Goal: Use online tool/utility: Utilize a website feature to perform a specific function

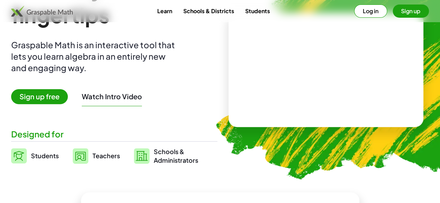
scroll to position [64, 0]
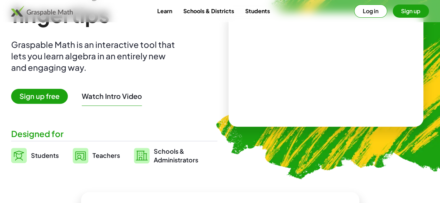
click at [59, 155] on span "Students" at bounding box center [45, 156] width 28 height 8
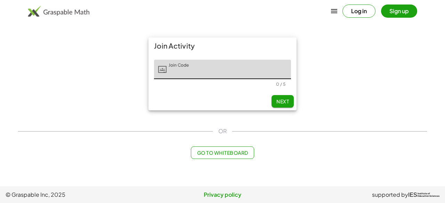
click at [229, 161] on div "Join Activity Join Code Join Code 0 / 5 Next OR Go to Whiteboard" at bounding box center [222, 98] width 417 height 130
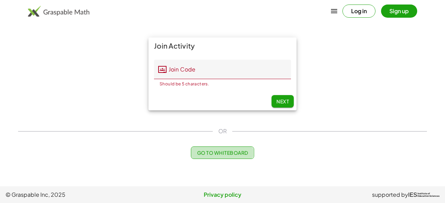
click at [216, 155] on span "Go to Whiteboard" at bounding box center [222, 153] width 51 height 6
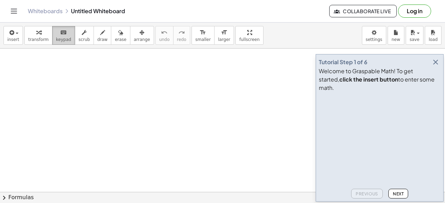
click at [59, 39] on span "keypad" at bounding box center [63, 39] width 15 height 5
click at [397, 191] on button "Next" at bounding box center [399, 194] width 20 height 10
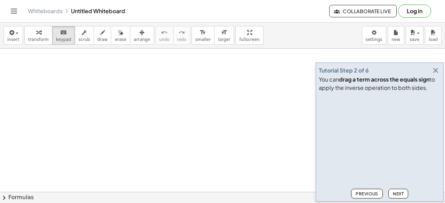
click at [398, 194] on span "Next" at bounding box center [398, 194] width 11 height 5
click at [400, 193] on span "Next" at bounding box center [398, 194] width 11 height 5
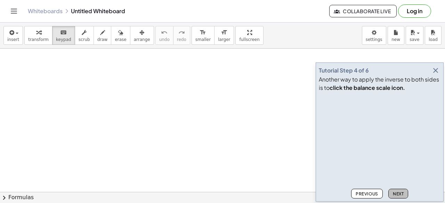
click at [400, 193] on span "Next" at bounding box center [398, 194] width 11 height 5
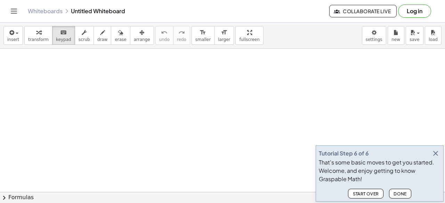
click at [400, 193] on span "Done" at bounding box center [400, 194] width 13 height 5
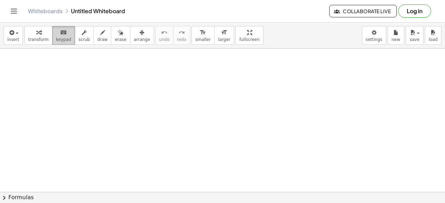
click at [55, 43] on button "keyboard keypad" at bounding box center [63, 35] width 23 height 19
click at [63, 39] on span "keypad" at bounding box center [63, 39] width 15 height 5
click at [10, 35] on icon "button" at bounding box center [11, 33] width 6 height 8
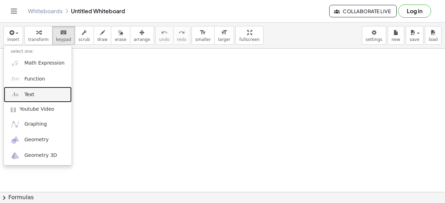
click at [44, 96] on link "Text" at bounding box center [38, 95] width 68 height 16
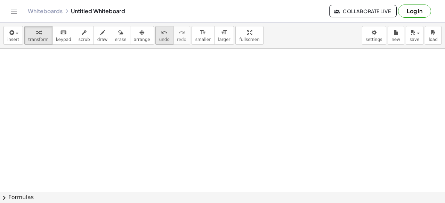
click at [159, 40] on span "undo" at bounding box center [164, 39] width 10 height 5
click at [11, 32] on icon "button" at bounding box center [11, 33] width 6 height 8
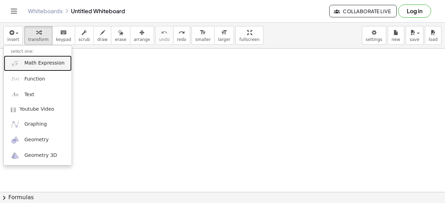
click at [53, 65] on span "Math Expression" at bounding box center [44, 63] width 40 height 7
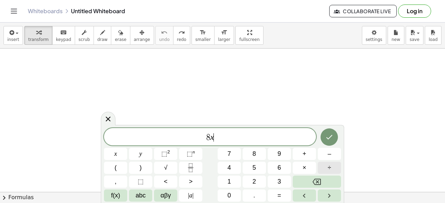
click at [331, 167] on span "÷" at bounding box center [329, 167] width 3 height 9
click at [320, 183] on icon "Backspace" at bounding box center [317, 182] width 8 height 8
click at [306, 153] on span "+" at bounding box center [305, 154] width 4 height 9
click at [302, 195] on icon "Left arrow" at bounding box center [304, 196] width 8 height 8
click at [250, 138] on span "8 x ​ +" at bounding box center [210, 138] width 212 height 10
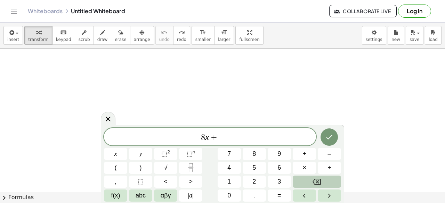
click at [318, 181] on icon "Backspace" at bounding box center [317, 182] width 8 height 8
click at [329, 157] on span "–" at bounding box center [329, 154] width 3 height 9
click at [257, 153] on button "8" at bounding box center [254, 154] width 23 height 12
click at [277, 198] on button "=" at bounding box center [279, 196] width 23 height 12
click at [259, 182] on button "2" at bounding box center [254, 182] width 23 height 12
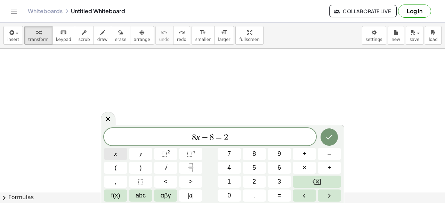
click at [117, 152] on button "x" at bounding box center [115, 154] width 23 height 12
click at [326, 171] on button "÷" at bounding box center [329, 168] width 23 height 12
click at [319, 182] on icon "Backspace" at bounding box center [317, 182] width 8 height 8
click at [311, 157] on button "+" at bounding box center [304, 154] width 23 height 12
click at [230, 185] on span "1" at bounding box center [228, 181] width 3 height 9
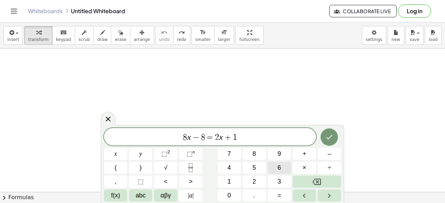
click at [284, 167] on button "6" at bounding box center [279, 168] width 23 height 12
click at [337, 137] on button "Done" at bounding box center [329, 137] width 17 height 17
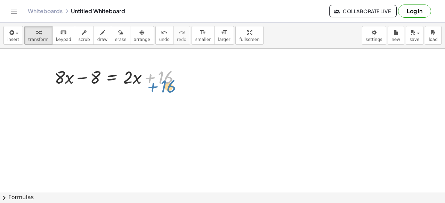
drag, startPoint x: 167, startPoint y: 75, endPoint x: 170, endPoint y: 83, distance: 9.1
click at [170, 83] on div at bounding box center [120, 77] width 138 height 24
drag, startPoint x: 94, startPoint y: 73, endPoint x: 201, endPoint y: 76, distance: 106.8
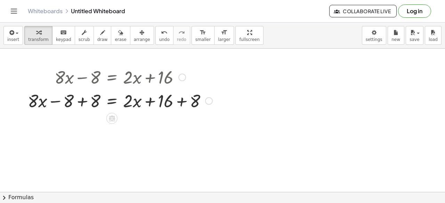
click at [70, 103] on div at bounding box center [120, 101] width 192 height 24
click at [61, 101] on div at bounding box center [120, 101] width 192 height 24
click at [79, 100] on div at bounding box center [120, 101] width 192 height 24
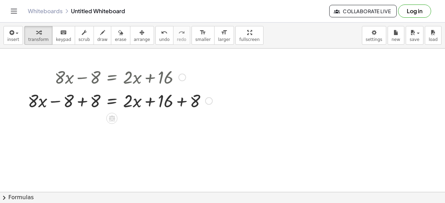
click at [79, 100] on div at bounding box center [120, 101] width 192 height 24
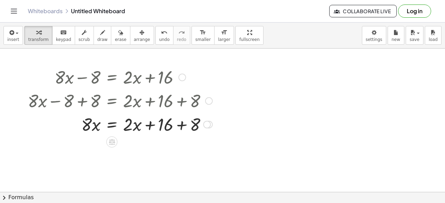
click at [152, 124] on div at bounding box center [120, 124] width 192 height 24
click at [180, 129] on div at bounding box center [120, 124] width 192 height 24
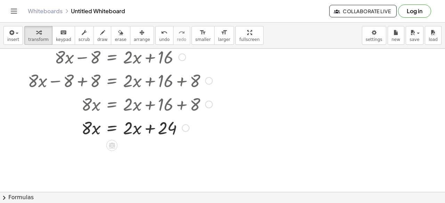
scroll to position [20, 0]
click at [148, 131] on div at bounding box center [120, 128] width 192 height 24
drag, startPoint x: 133, startPoint y: 131, endPoint x: 129, endPoint y: 128, distance: 5.7
click at [129, 128] on div at bounding box center [120, 128] width 192 height 24
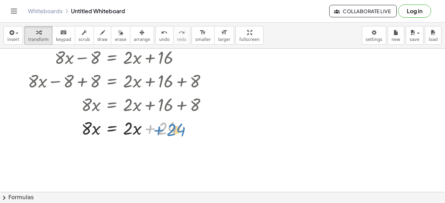
drag, startPoint x: 151, startPoint y: 128, endPoint x: 158, endPoint y: 129, distance: 7.4
click at [158, 129] on div at bounding box center [120, 128] width 192 height 24
drag, startPoint x: 163, startPoint y: 125, endPoint x: 127, endPoint y: 124, distance: 36.2
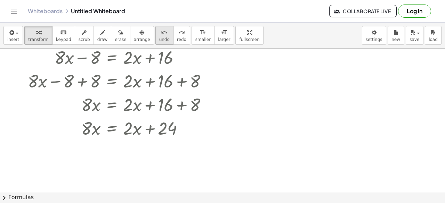
click at [159, 41] on span "undo" at bounding box center [164, 39] width 10 height 5
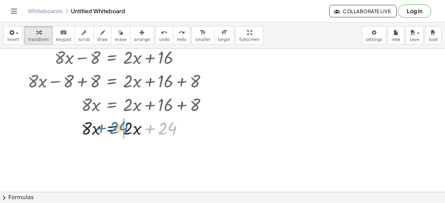
drag, startPoint x: 164, startPoint y: 129, endPoint x: 115, endPoint y: 128, distance: 48.7
click at [115, 128] on div at bounding box center [115, 128] width 182 height 24
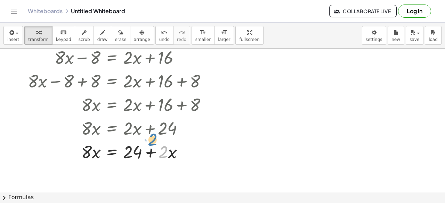
drag, startPoint x: 164, startPoint y: 154, endPoint x: 153, endPoint y: 170, distance: 18.8
click at [153, 170] on div "+ · 8 · x − 8 = + · 2 · x + 16 + · 8 · x − 8 + 8 = + · 2 · x + 16 + 8 + · 8 · x…" at bounding box center [222, 173] width 445 height 288
click at [159, 159] on div at bounding box center [120, 152] width 192 height 24
drag, startPoint x: 150, startPoint y: 153, endPoint x: 67, endPoint y: 151, distance: 82.8
click at [67, 151] on div at bounding box center [120, 152] width 192 height 24
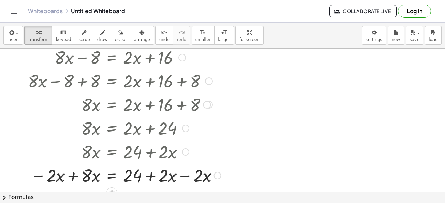
scroll to position [53, 0]
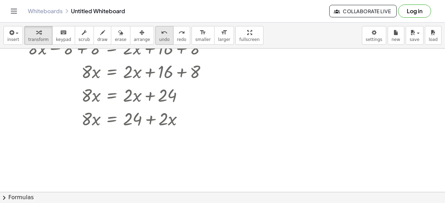
click at [155, 44] on button "undo undo" at bounding box center [164, 35] width 18 height 19
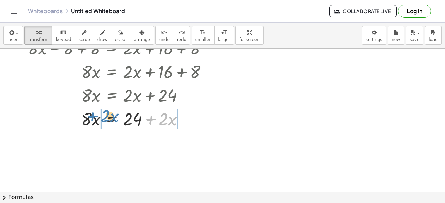
drag, startPoint x: 151, startPoint y: 118, endPoint x: 93, endPoint y: 117, distance: 58.1
click at [93, 117] on div at bounding box center [120, 119] width 192 height 24
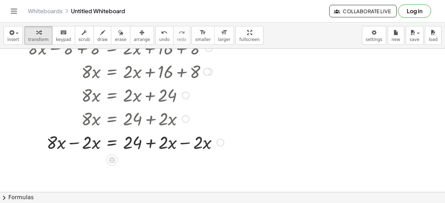
click at [84, 146] on div at bounding box center [125, 142] width 203 height 24
click at [93, 142] on div at bounding box center [125, 142] width 203 height 24
click at [62, 139] on div at bounding box center [125, 142] width 203 height 24
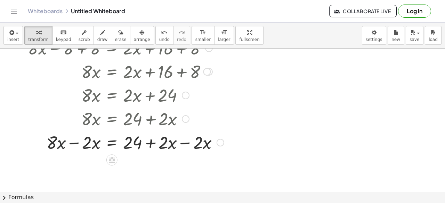
click at [74, 144] on div at bounding box center [125, 142] width 203 height 24
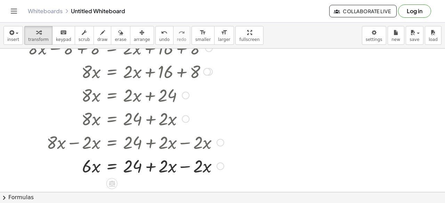
click at [188, 162] on div at bounding box center [125, 166] width 203 height 24
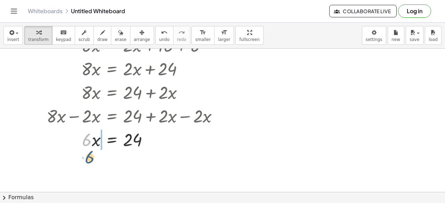
drag, startPoint x: 90, startPoint y: 140, endPoint x: 96, endPoint y: 157, distance: 17.4
click at [96, 157] on div "+ · 8 · x − 8 = + · 2 · x + 16 + · 8 · x − 8 + 8 = + · 2 · x + 16 + 8 + · 8 · x…" at bounding box center [222, 113] width 445 height 288
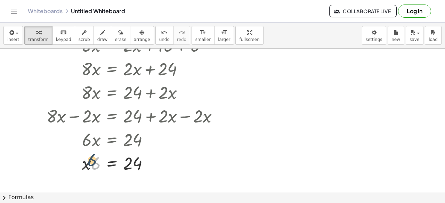
drag, startPoint x: 97, startPoint y: 159, endPoint x: 94, endPoint y: 155, distance: 5.4
click at [94, 155] on div at bounding box center [125, 163] width 203 height 24
click at [159, 38] on span "undo" at bounding box center [164, 39] width 10 height 5
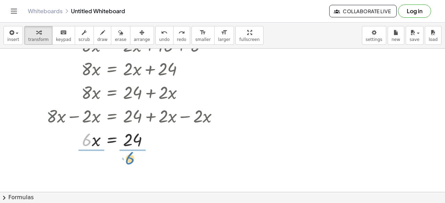
drag, startPoint x: 84, startPoint y: 141, endPoint x: 127, endPoint y: 159, distance: 46.5
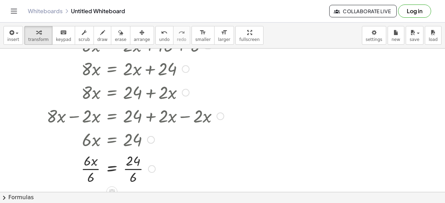
click at [136, 158] on div at bounding box center [125, 168] width 203 height 35
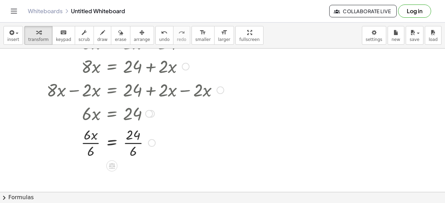
scroll to position [106, 0]
click at [112, 141] on div at bounding box center [125, 141] width 203 height 35
click at [0, 0] on span at bounding box center [0, 0] width 0 height 0
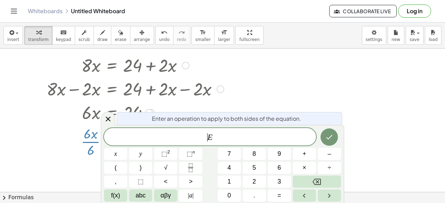
click at [289, 101] on div at bounding box center [222, 86] width 445 height 288
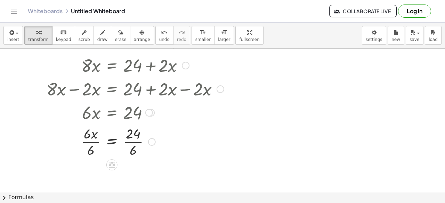
click at [134, 135] on div at bounding box center [125, 141] width 203 height 35
click at [136, 145] on div at bounding box center [125, 141] width 203 height 35
click at [95, 142] on div at bounding box center [125, 141] width 203 height 35
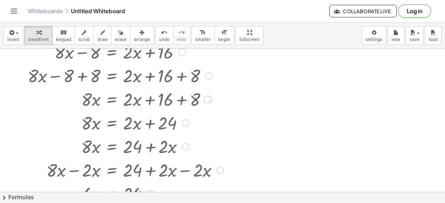
scroll to position [0, 0]
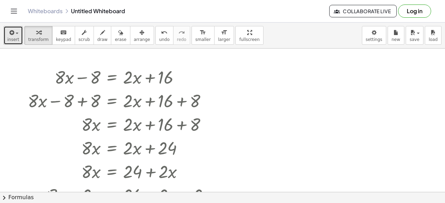
click at [16, 33] on span "button" at bounding box center [17, 33] width 3 height 1
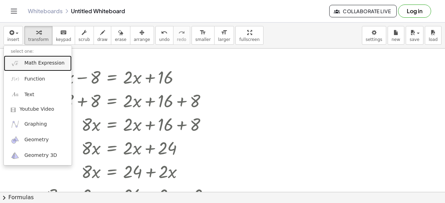
click at [34, 65] on span "Math Expression" at bounding box center [44, 63] width 40 height 7
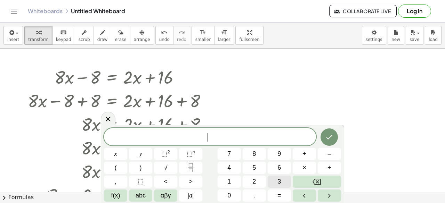
click at [282, 185] on button "3" at bounding box center [279, 182] width 23 height 12
click at [310, 169] on button "×" at bounding box center [304, 168] width 23 height 12
click at [307, 155] on button "+" at bounding box center [304, 154] width 23 height 12
click at [284, 153] on button "9" at bounding box center [279, 154] width 23 height 12
click at [286, 193] on button "=" at bounding box center [279, 196] width 23 height 12
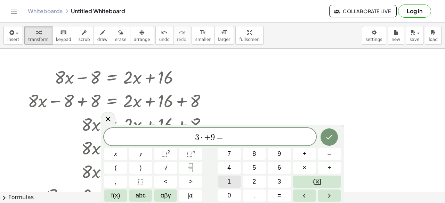
click at [230, 180] on span "1" at bounding box center [228, 181] width 3 height 9
click at [250, 182] on button "2" at bounding box center [254, 182] width 23 height 12
click at [309, 168] on button "×" at bounding box center [304, 168] width 23 height 12
click at [330, 156] on span "–" at bounding box center [329, 154] width 3 height 9
click at [283, 154] on button "9" at bounding box center [279, 154] width 23 height 12
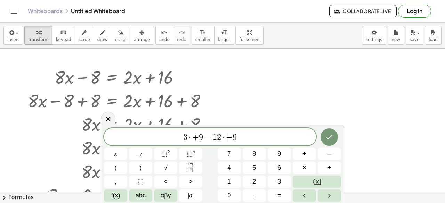
click at [224, 138] on span "·" at bounding box center [223, 138] width 5 height 8
click at [190, 139] on span "·" at bounding box center [188, 138] width 5 height 8
click at [332, 140] on icon "Done" at bounding box center [329, 137] width 8 height 8
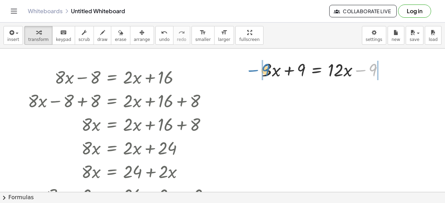
drag, startPoint x: 370, startPoint y: 71, endPoint x: 260, endPoint y: 71, distance: 109.9
click at [260, 71] on div "− 9 + · 3 · x + 9 = + · 12 · x − 9" at bounding box center [322, 69] width 143 height 27
click at [274, 72] on div at bounding box center [326, 70] width 184 height 24
click at [296, 69] on div at bounding box center [326, 70] width 184 height 24
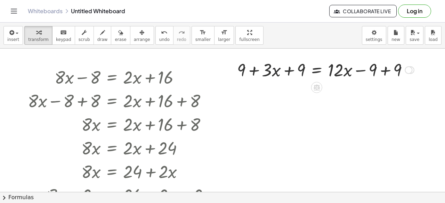
click at [296, 69] on div at bounding box center [326, 70] width 184 height 24
click at [254, 70] on div at bounding box center [326, 70] width 184 height 24
click at [291, 69] on div at bounding box center [326, 70] width 184 height 24
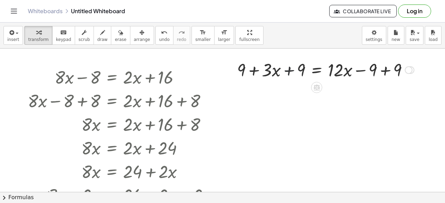
click at [366, 74] on div at bounding box center [326, 70] width 184 height 24
click at [362, 69] on div at bounding box center [326, 70] width 184 height 24
click at [381, 74] on div at bounding box center [326, 70] width 184 height 24
click at [383, 72] on div at bounding box center [222, 193] width 445 height 288
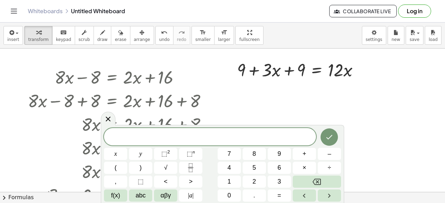
click at [372, 86] on div at bounding box center [222, 193] width 445 height 288
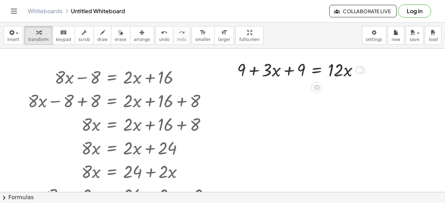
click at [284, 68] on div at bounding box center [301, 70] width 135 height 24
click at [245, 69] on div at bounding box center [301, 70] width 135 height 24
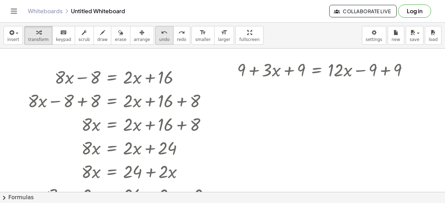
click at [159, 40] on span "undo" at bounding box center [164, 39] width 10 height 5
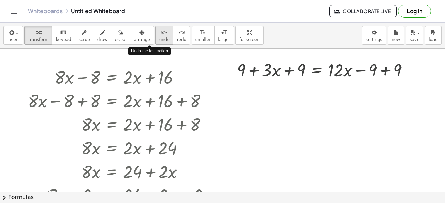
click at [159, 40] on span "undo" at bounding box center [164, 39] width 10 height 5
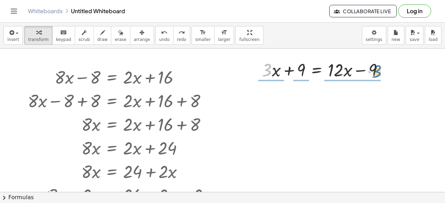
drag, startPoint x: 270, startPoint y: 72, endPoint x: 379, endPoint y: 74, distance: 109.2
click at [379, 74] on div at bounding box center [325, 70] width 135 height 24
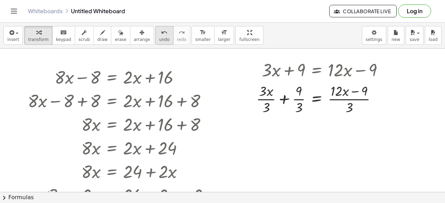
click at [155, 39] on button "undo undo" at bounding box center [164, 35] width 18 height 19
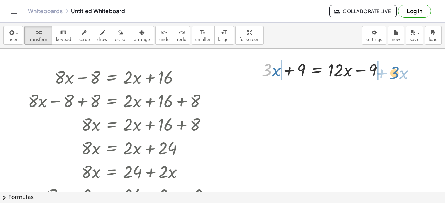
drag, startPoint x: 264, startPoint y: 73, endPoint x: 392, endPoint y: 75, distance: 128.0
click at [392, 75] on div at bounding box center [325, 70] width 135 height 24
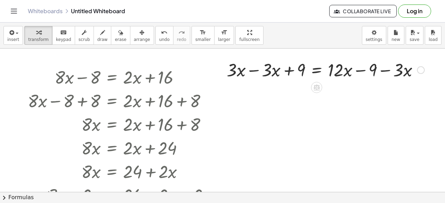
click at [263, 70] on div at bounding box center [325, 70] width 205 height 24
click at [268, 73] on div at bounding box center [325, 70] width 205 height 24
click at [286, 73] on div at bounding box center [325, 70] width 205 height 24
click at [247, 69] on div at bounding box center [325, 70] width 205 height 24
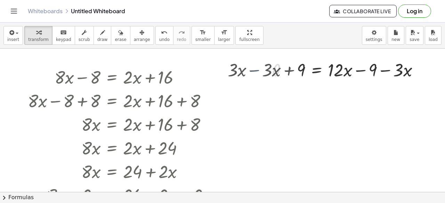
click at [247, 69] on div at bounding box center [222, 193] width 445 height 288
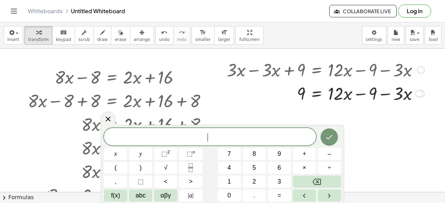
click at [353, 91] on div at bounding box center [325, 93] width 205 height 24
click at [393, 95] on div at bounding box center [325, 93] width 205 height 24
click at [334, 137] on icon "Done" at bounding box center [329, 137] width 8 height 8
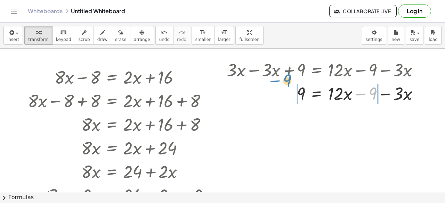
drag, startPoint x: 374, startPoint y: 94, endPoint x: 289, endPoint y: 84, distance: 85.8
click at [289, 84] on div at bounding box center [325, 93] width 205 height 24
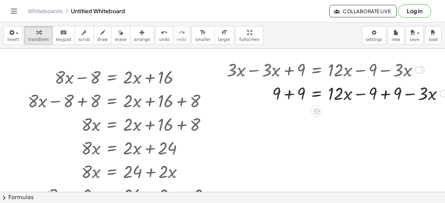
click at [297, 93] on div at bounding box center [338, 93] width 230 height 24
click at [374, 97] on div at bounding box center [338, 93] width 230 height 24
click at [367, 95] on div at bounding box center [338, 93] width 230 height 24
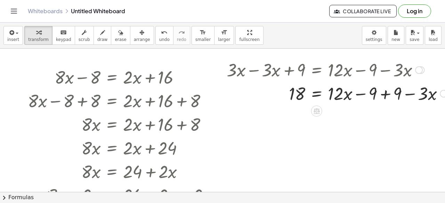
click at [394, 96] on div at bounding box center [338, 93] width 230 height 24
click at [413, 94] on div at bounding box center [325, 93] width 205 height 24
click at [351, 97] on div at bounding box center [325, 93] width 205 height 24
click at [360, 96] on div at bounding box center [325, 93] width 205 height 24
click at [359, 96] on div at bounding box center [325, 93] width 205 height 24
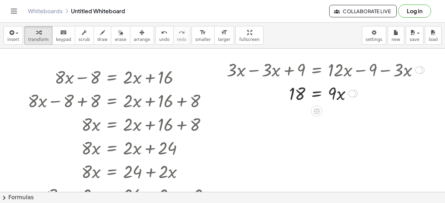
click at [296, 95] on div at bounding box center [325, 93] width 205 height 24
drag, startPoint x: 337, startPoint y: 94, endPoint x: 295, endPoint y: 111, distance: 45.9
click at [334, 95] on div at bounding box center [325, 93] width 205 height 35
click at [300, 92] on div at bounding box center [325, 93] width 205 height 35
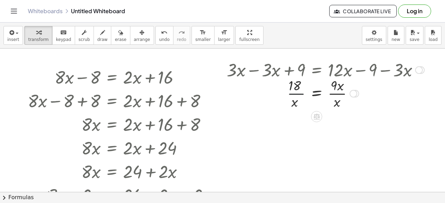
click at [300, 92] on div at bounding box center [325, 93] width 205 height 35
drag, startPoint x: 334, startPoint y: 103, endPoint x: 338, endPoint y: 83, distance: 20.0
drag, startPoint x: 296, startPoint y: 102, endPoint x: 304, endPoint y: 86, distance: 17.4
click at [161, 34] on icon "undo" at bounding box center [164, 33] width 7 height 8
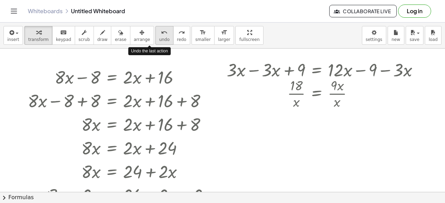
click at [161, 34] on icon "undo" at bounding box center [164, 33] width 7 height 8
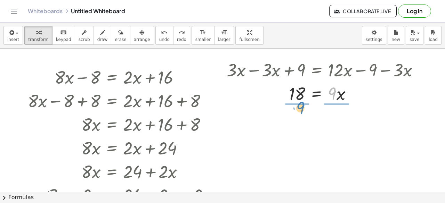
drag, startPoint x: 331, startPoint y: 95, endPoint x: 299, endPoint y: 113, distance: 36.8
click at [299, 88] on div at bounding box center [325, 93] width 205 height 35
click at [335, 92] on div at bounding box center [325, 93] width 205 height 35
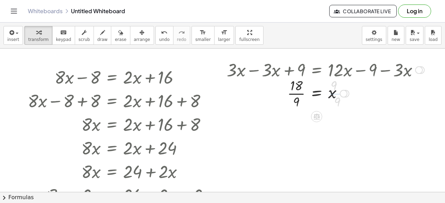
click at [303, 93] on div at bounding box center [325, 93] width 205 height 35
click at [303, 93] on div at bounding box center [325, 93] width 205 height 23
click at [159, 40] on span "undo" at bounding box center [164, 39] width 10 height 5
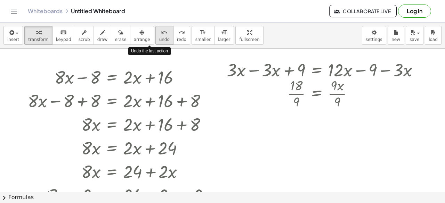
click at [159, 40] on span "undo" at bounding box center [164, 39] width 10 height 5
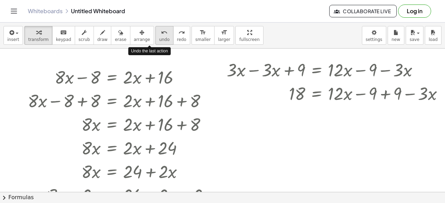
click at [159, 40] on span "undo" at bounding box center [164, 39] width 10 height 5
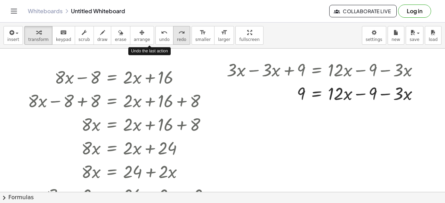
click at [177, 38] on span "redo" at bounding box center [181, 39] width 9 height 5
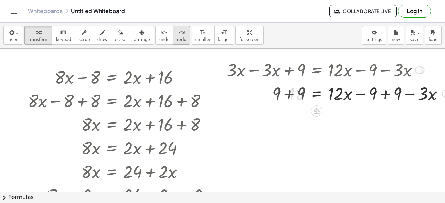
click at [177, 39] on span "redo" at bounding box center [181, 39] width 9 height 5
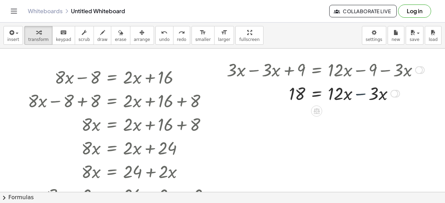
click at [360, 93] on div at bounding box center [325, 93] width 205 height 24
click at [16, 37] on span "insert" at bounding box center [13, 39] width 12 height 5
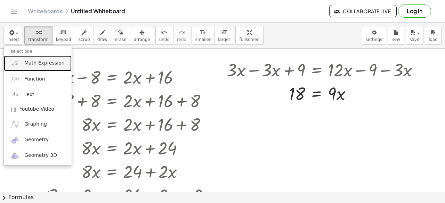
click at [34, 67] on link "Math Expression" at bounding box center [38, 64] width 68 height 16
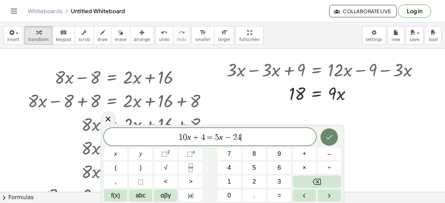
click at [336, 136] on button "Done" at bounding box center [329, 137] width 17 height 17
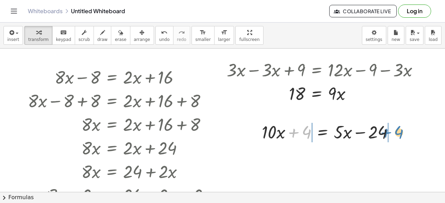
drag, startPoint x: 308, startPoint y: 133, endPoint x: 401, endPoint y: 132, distance: 93.2
click at [401, 132] on div at bounding box center [330, 132] width 145 height 24
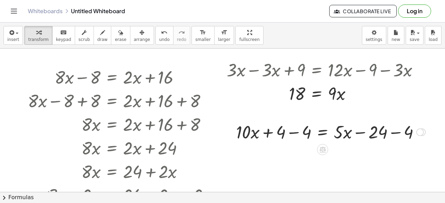
click at [294, 132] on div at bounding box center [331, 132] width 197 height 24
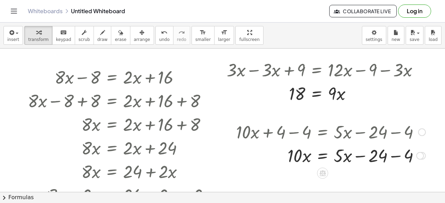
click at [389, 157] on div at bounding box center [331, 156] width 197 height 24
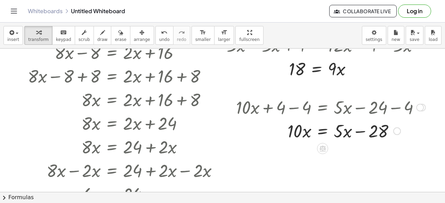
scroll to position [25, 0]
click at [361, 130] on div at bounding box center [331, 131] width 197 height 24
drag, startPoint x: 364, startPoint y: 133, endPoint x: 324, endPoint y: 135, distance: 40.4
click at [324, 135] on div at bounding box center [331, 131] width 197 height 24
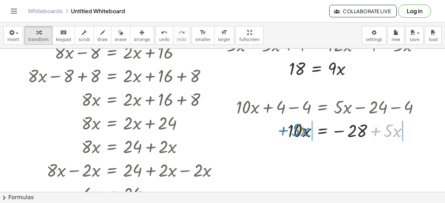
drag, startPoint x: 377, startPoint y: 132, endPoint x: 288, endPoint y: 131, distance: 89.4
click at [288, 131] on div at bounding box center [331, 131] width 197 height 24
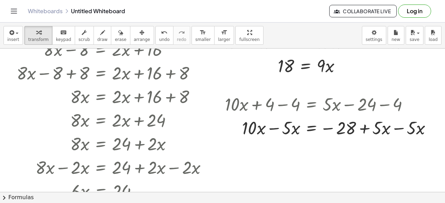
scroll to position [28, 16]
click at [260, 129] on div at bounding box center [331, 128] width 219 height 24
click at [275, 126] on div at bounding box center [331, 128] width 219 height 24
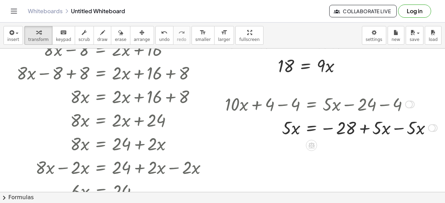
click at [353, 131] on div at bounding box center [331, 128] width 219 height 24
click at [392, 128] on div at bounding box center [331, 128] width 219 height 24
click at [392, 128] on div at bounding box center [320, 128] width 197 height 24
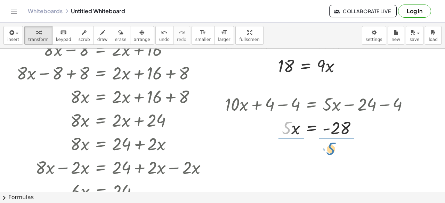
drag, startPoint x: 282, startPoint y: 130, endPoint x: 338, endPoint y: 151, distance: 59.4
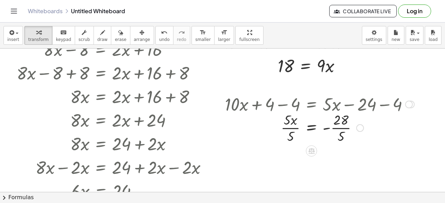
click at [291, 128] on div at bounding box center [320, 127] width 197 height 35
click at [341, 129] on div at bounding box center [320, 127] width 197 height 35
click at [359, 130] on div at bounding box center [363, 129] width 8 height 8
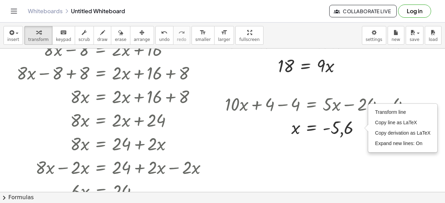
click at [404, 163] on div at bounding box center [217, 165] width 456 height 288
